Goal: Find specific page/section

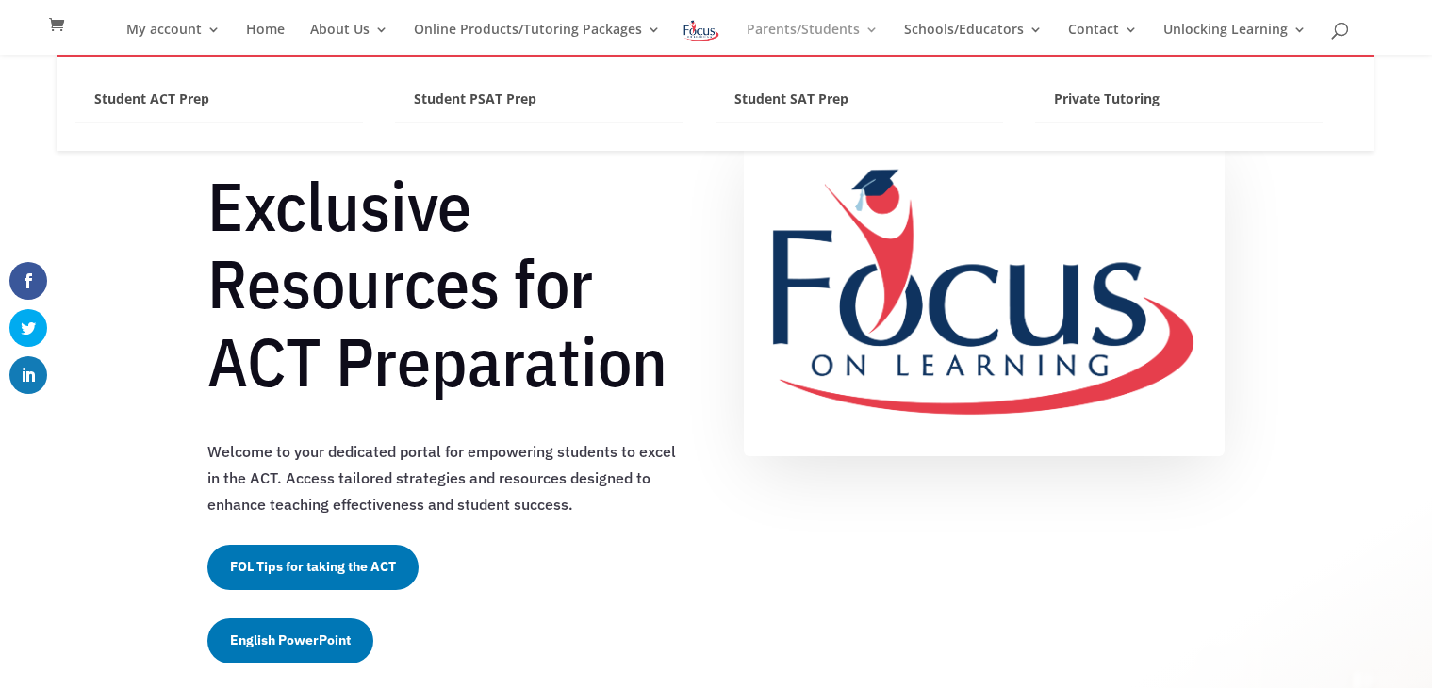
scroll to position [685, 0]
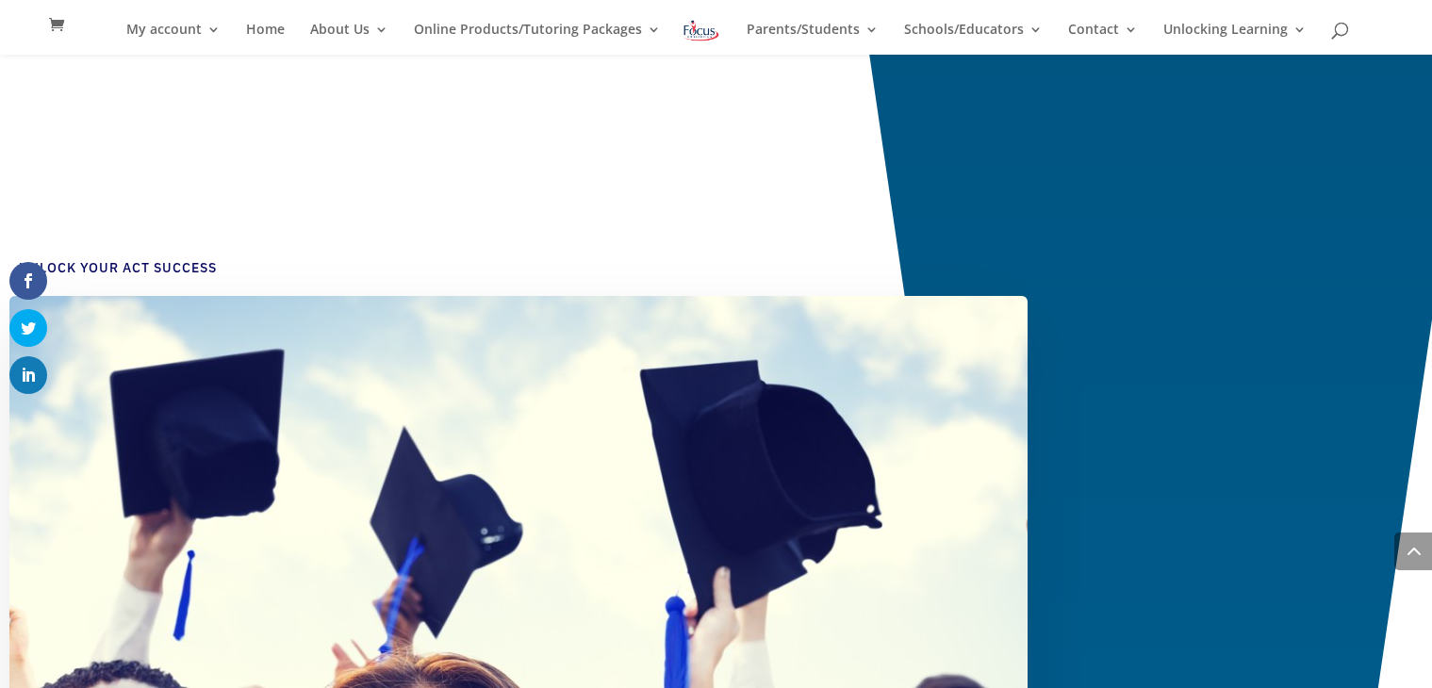
scroll to position [4379, 0]
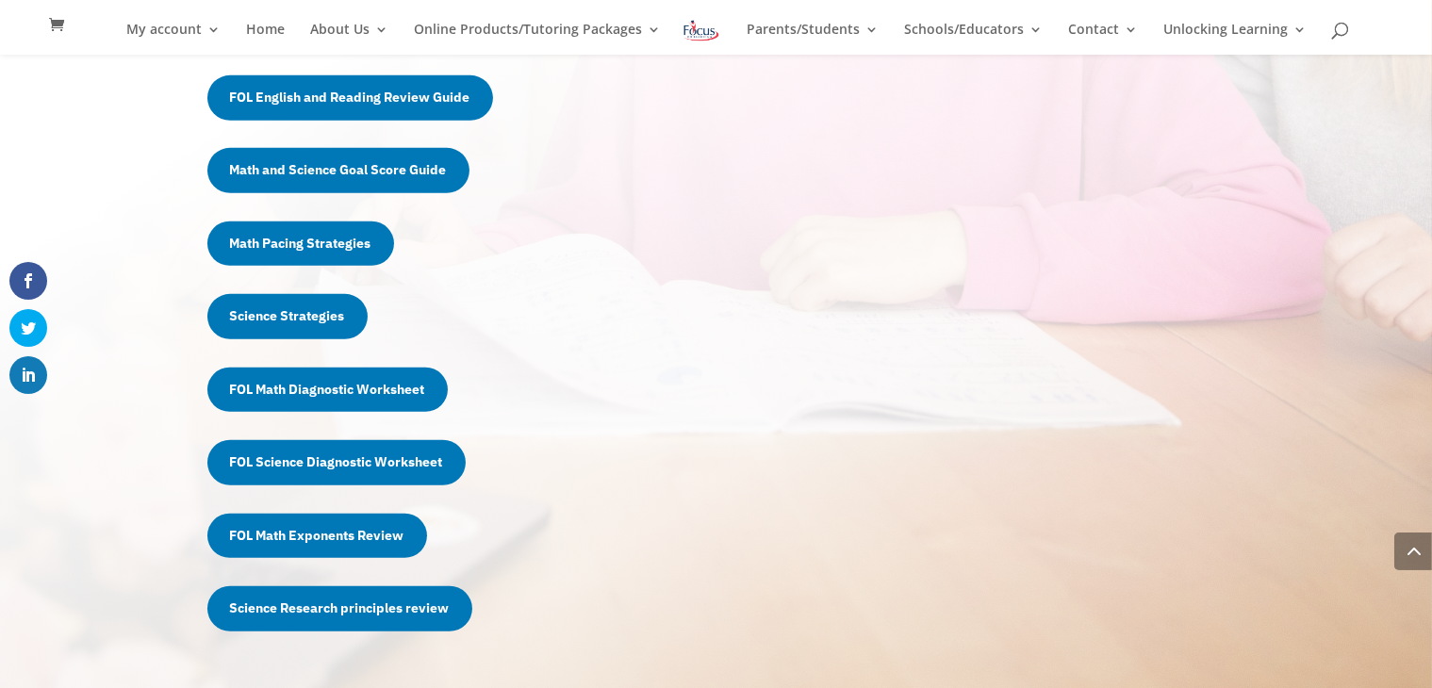
scroll to position [1154, 0]
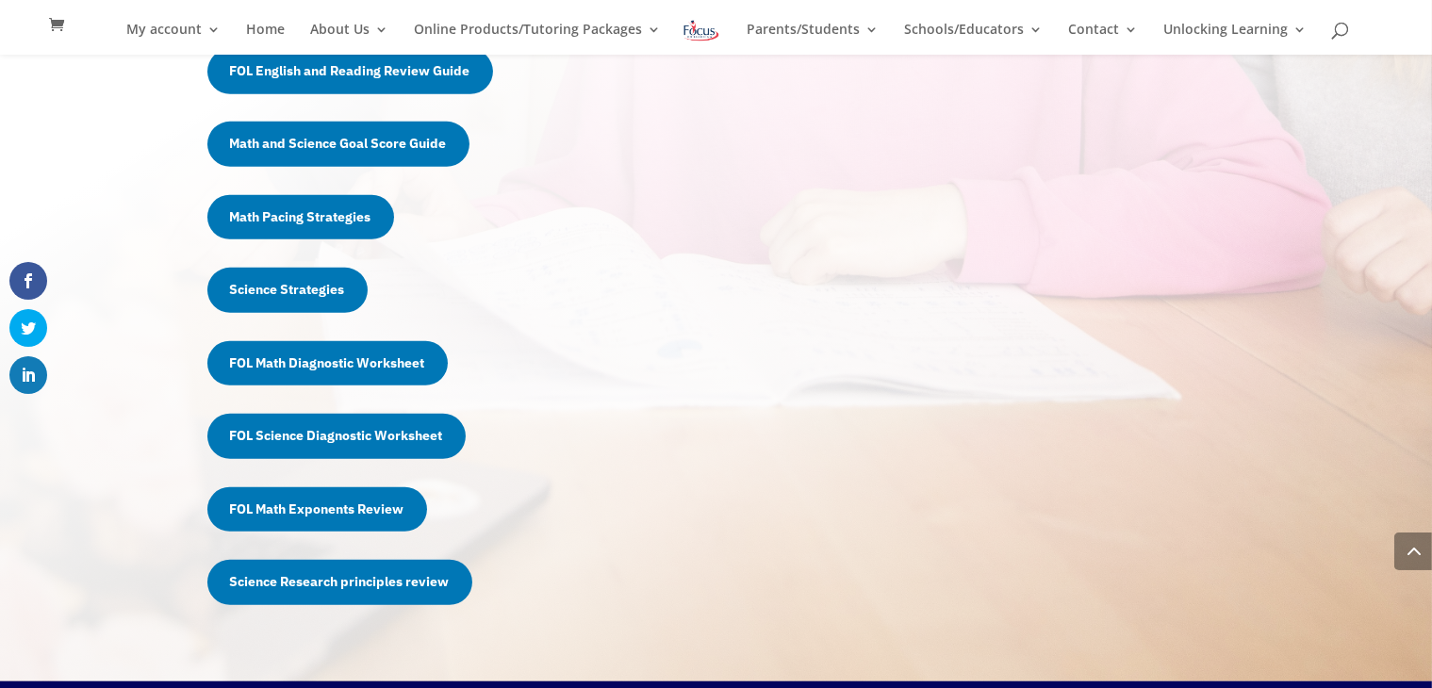
click at [336, 205] on link "Math Pacing Strategies" at bounding box center [300, 217] width 187 height 45
